Goal: Task Accomplishment & Management: Manage account settings

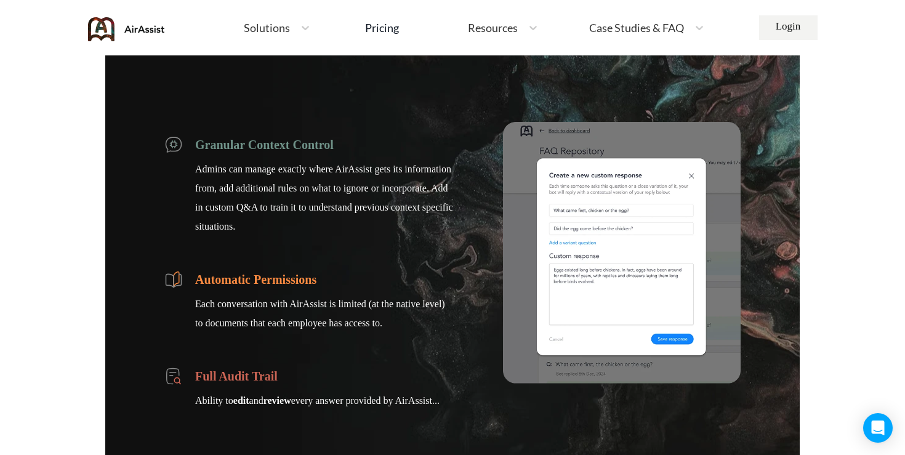
scroll to position [1582, 0]
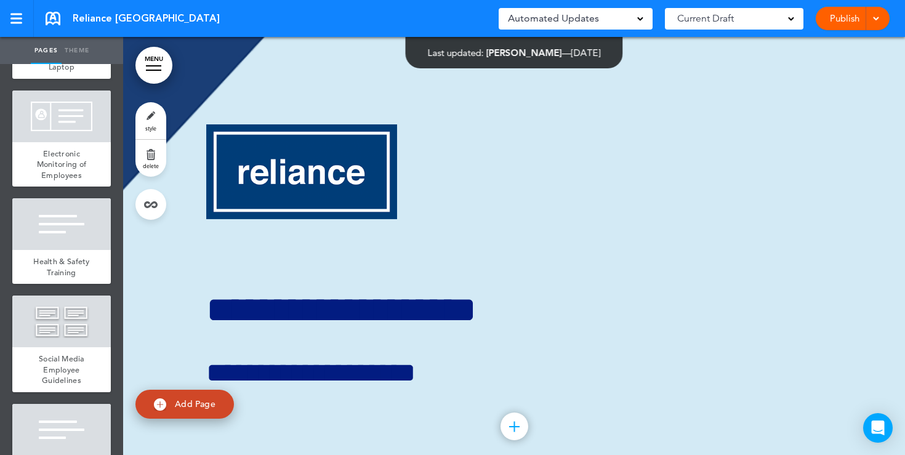
scroll to position [2414, 0]
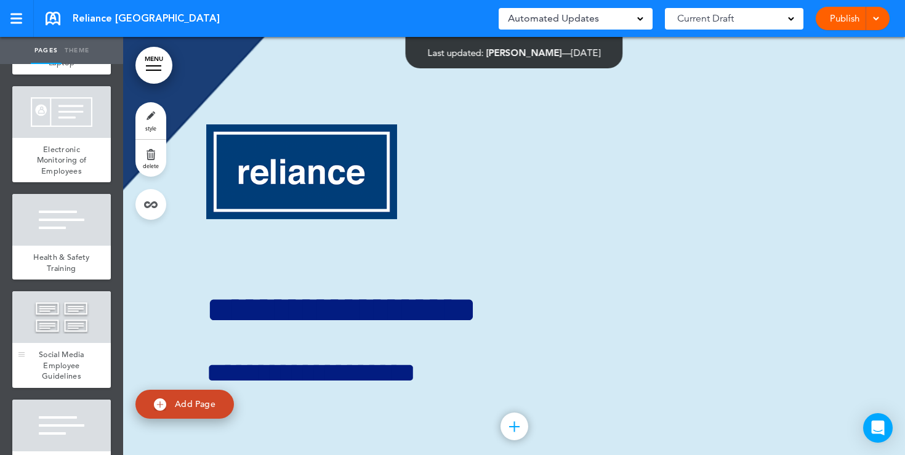
click at [75, 291] on div at bounding box center [61, 317] width 98 height 52
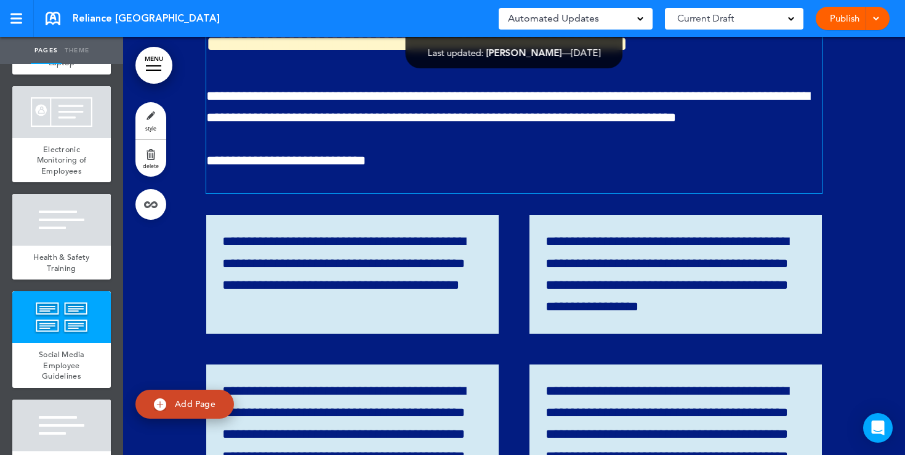
scroll to position [19198, 0]
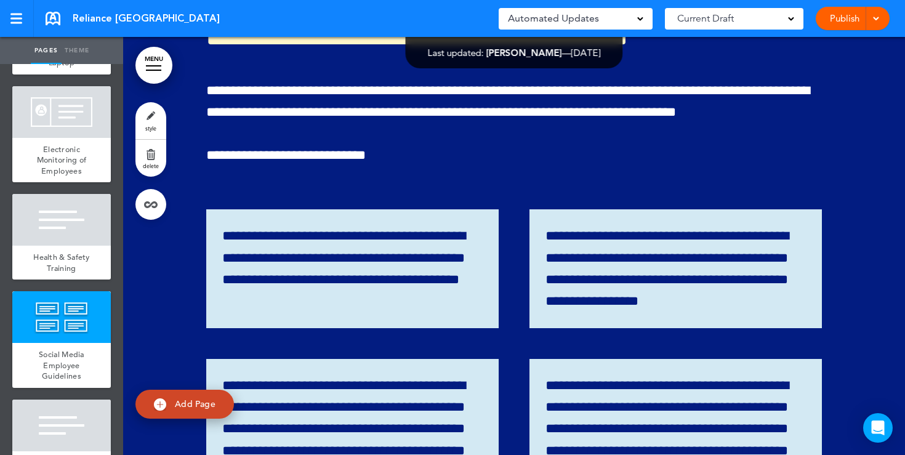
click at [843, 15] on link "Publish" at bounding box center [844, 18] width 39 height 23
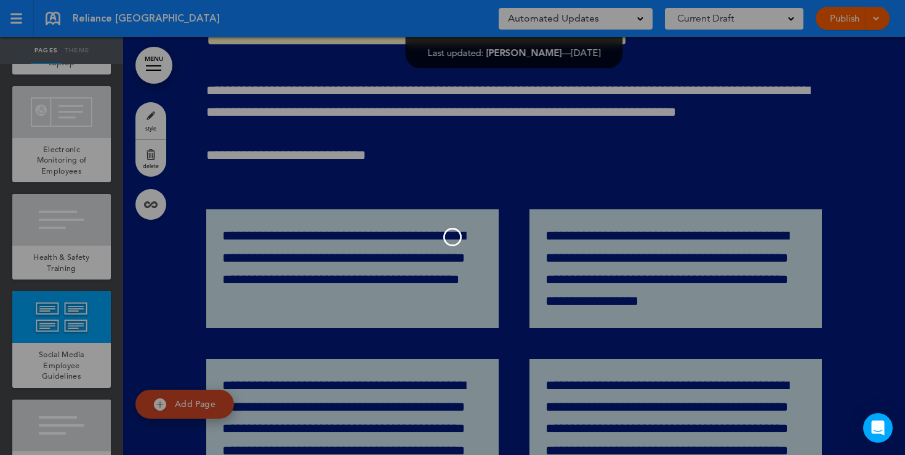
scroll to position [0, 0]
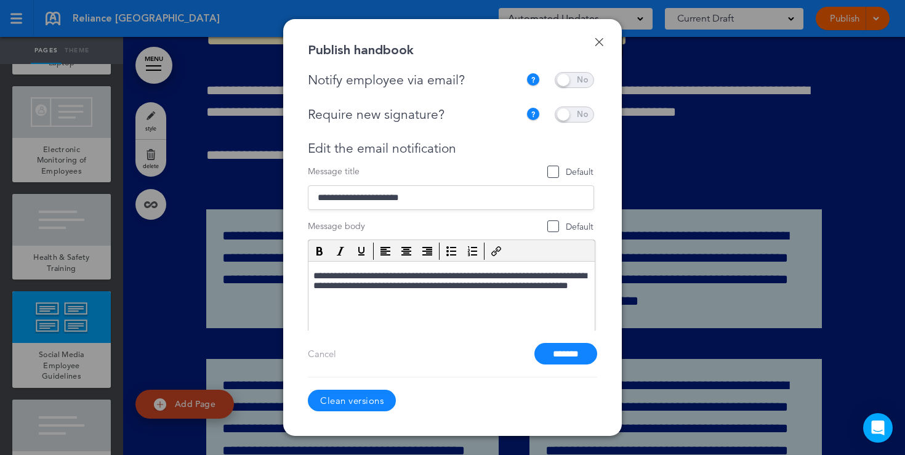
click at [599, 42] on link "Done" at bounding box center [598, 42] width 9 height 9
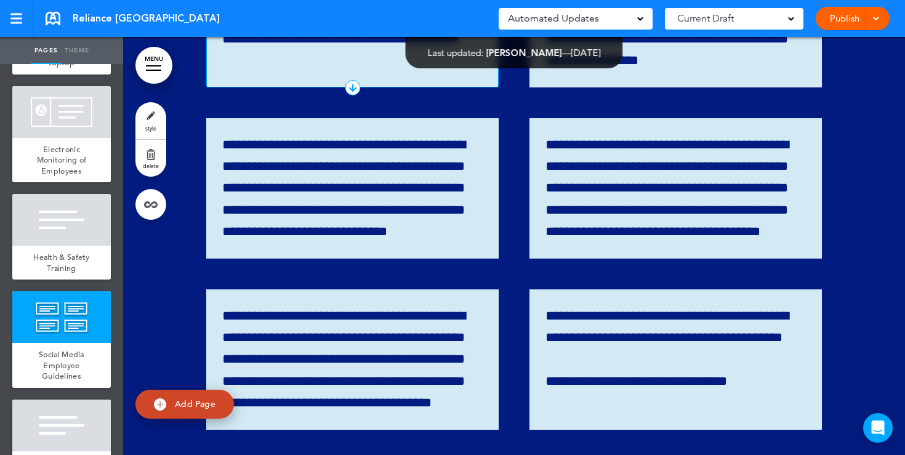
scroll to position [19438, 0]
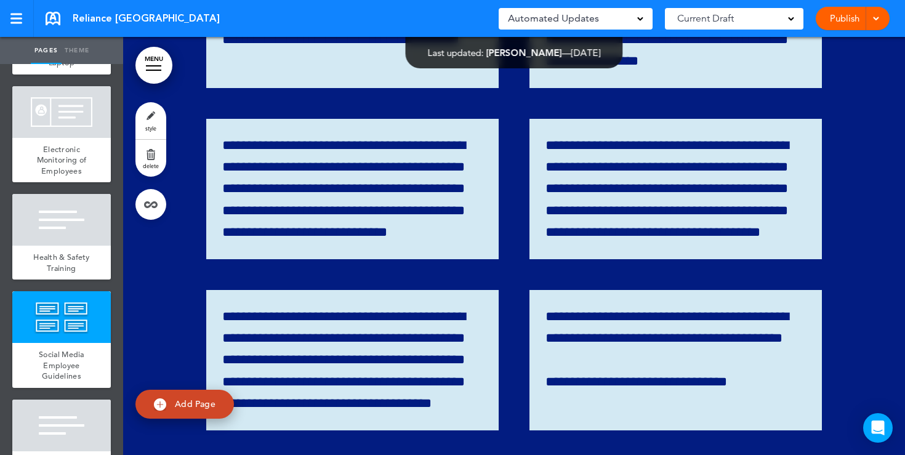
click at [840, 18] on link "Publish" at bounding box center [844, 18] width 39 height 23
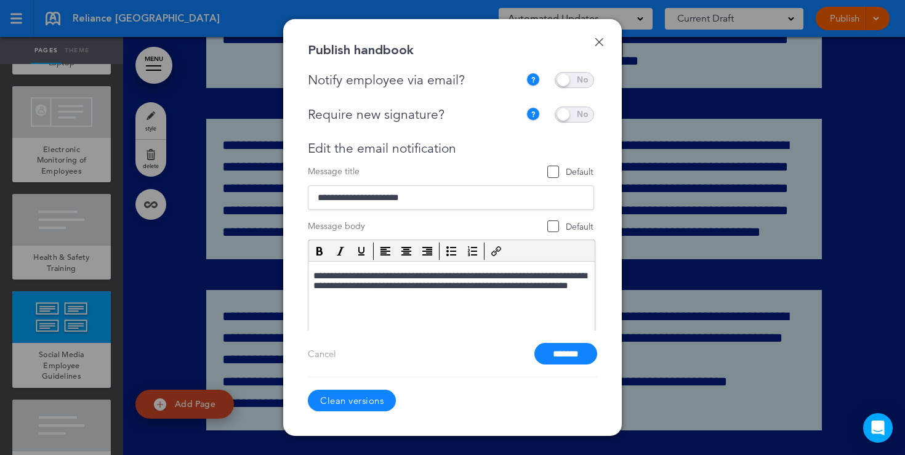
click at [569, 116] on span at bounding box center [573, 114] width 39 height 16
click at [568, 78] on span at bounding box center [573, 80] width 39 height 16
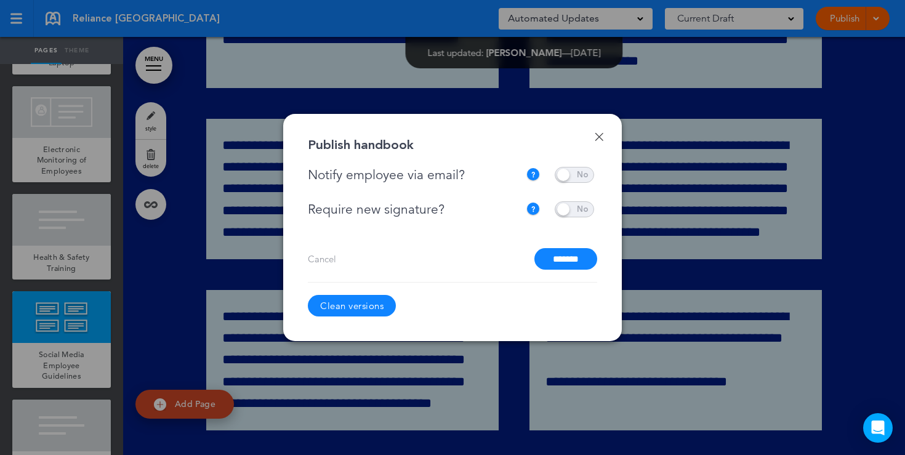
click at [600, 137] on link "Done" at bounding box center [598, 136] width 9 height 9
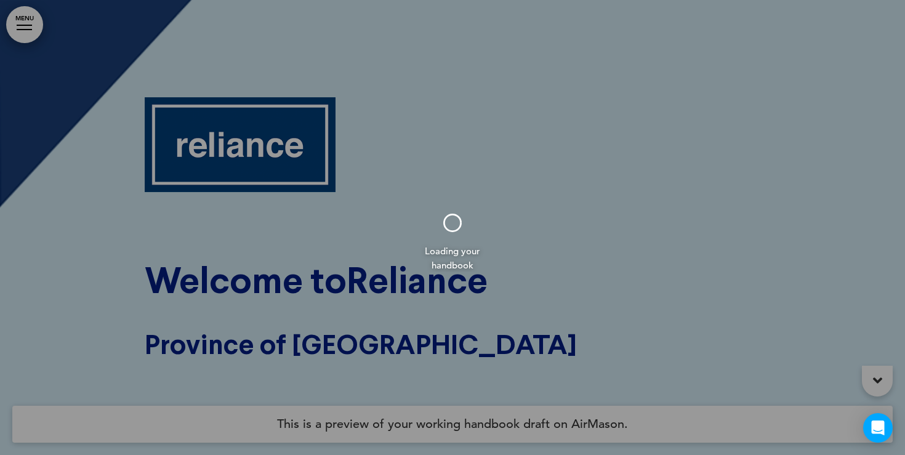
click at [16, 28] on div at bounding box center [452, 227] width 905 height 455
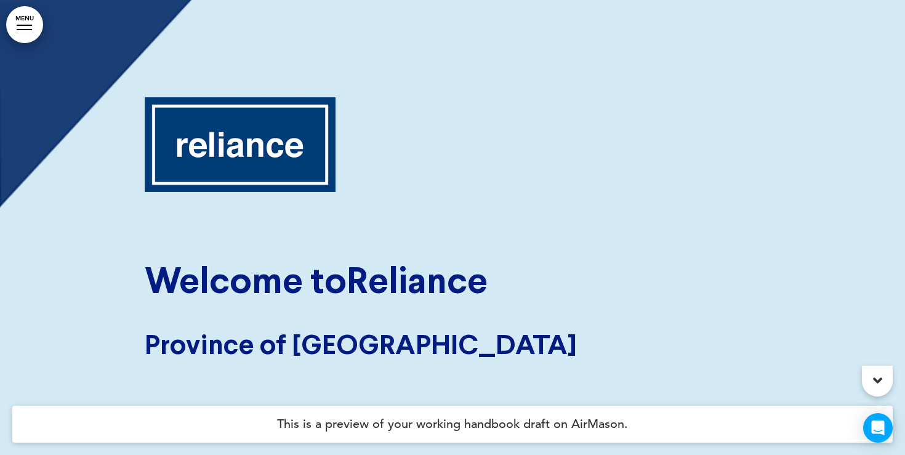
click at [18, 28] on link "MENU" at bounding box center [24, 24] width 37 height 37
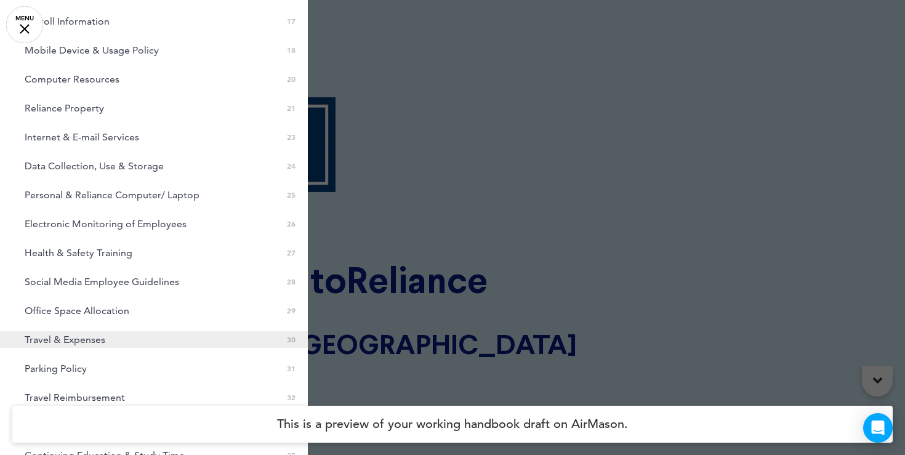
scroll to position [538, 0]
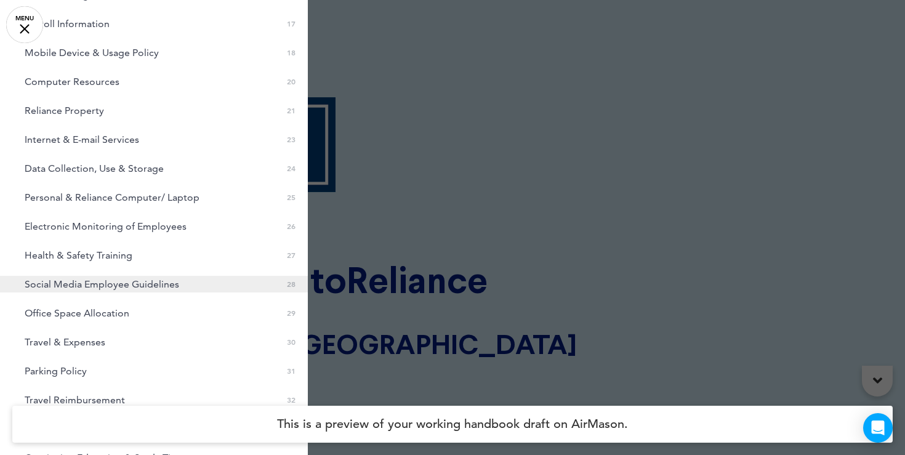
click at [78, 280] on span "Social Media Employee Guidelines" at bounding box center [102, 284] width 154 height 10
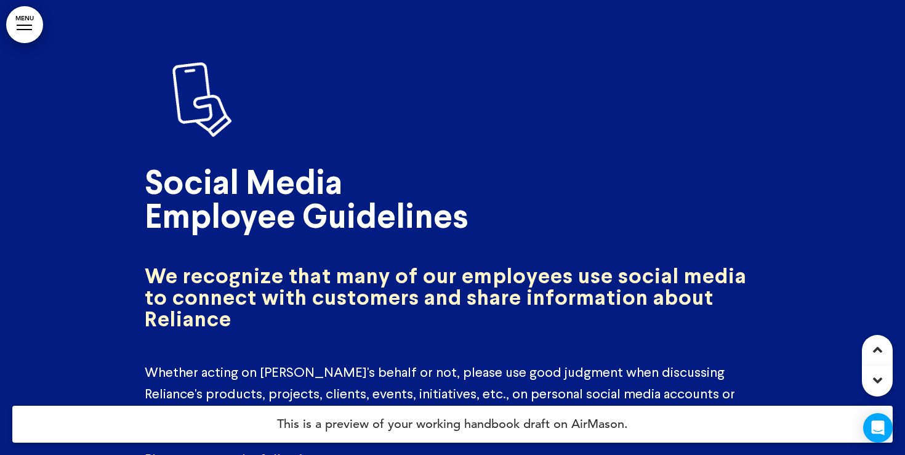
scroll to position [18849, 0]
